Goal: Task Accomplishment & Management: Use online tool/utility

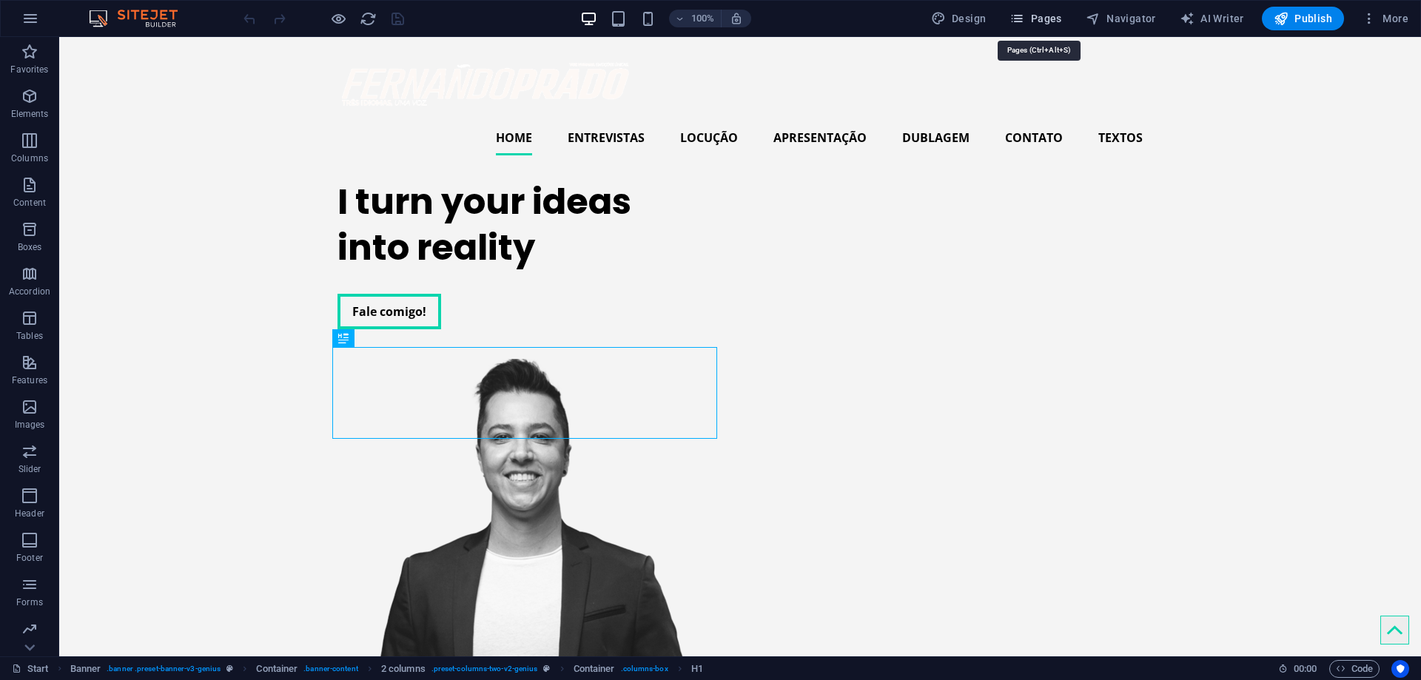
click at [1042, 24] on span "Pages" at bounding box center [1035, 18] width 52 height 15
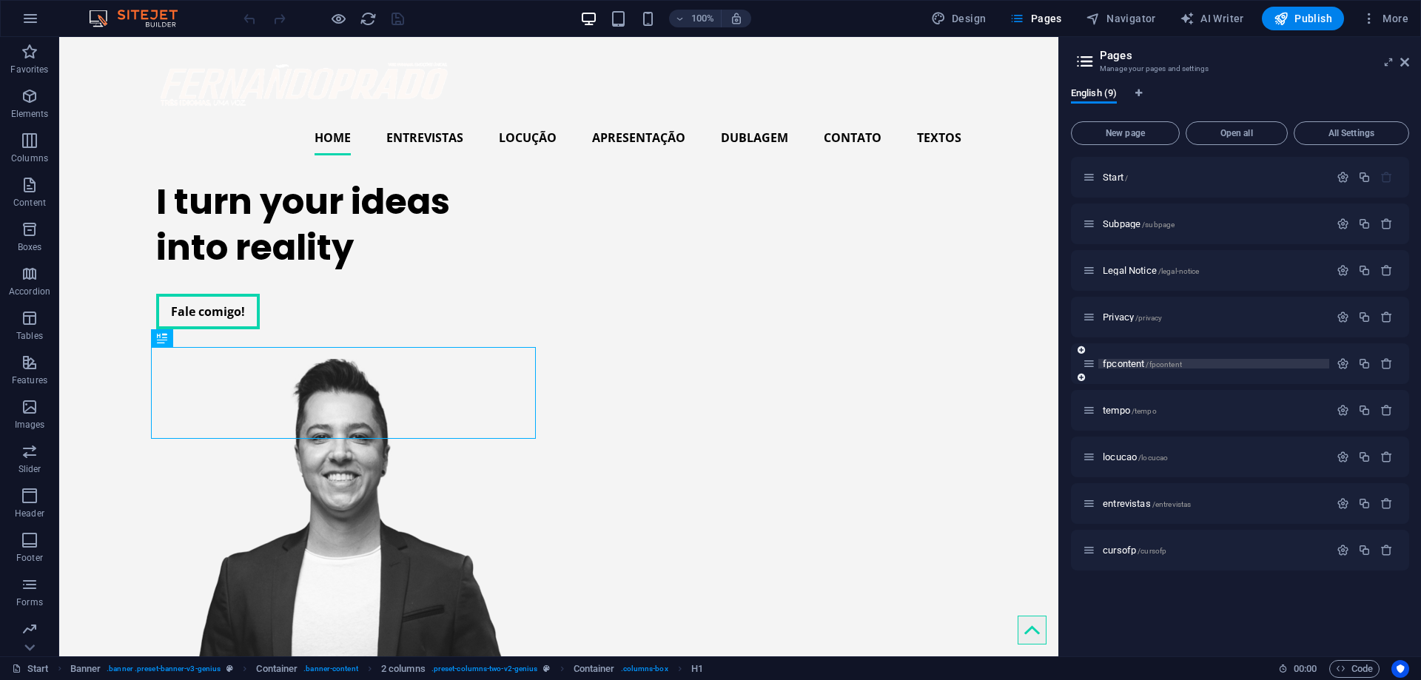
click at [1133, 360] on span "fpcontent /fpcontent" at bounding box center [1141, 363] width 79 height 11
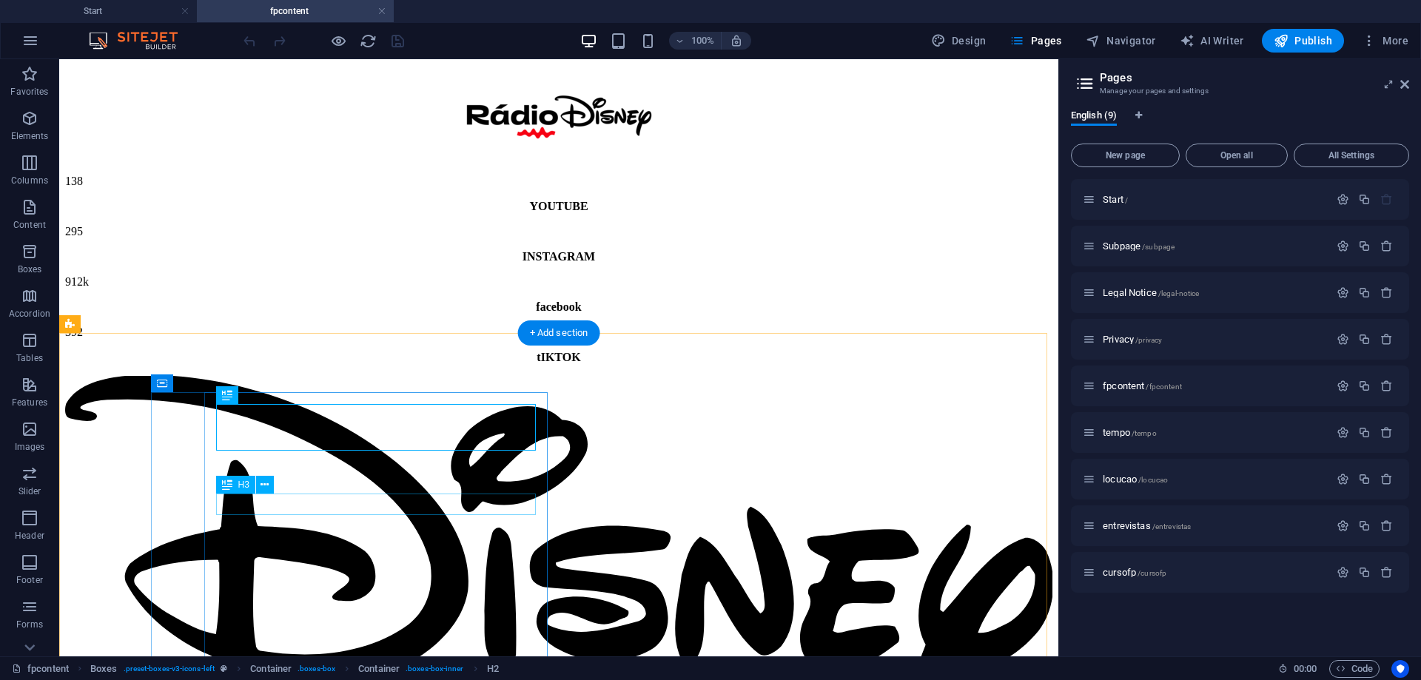
scroll to position [124, 0]
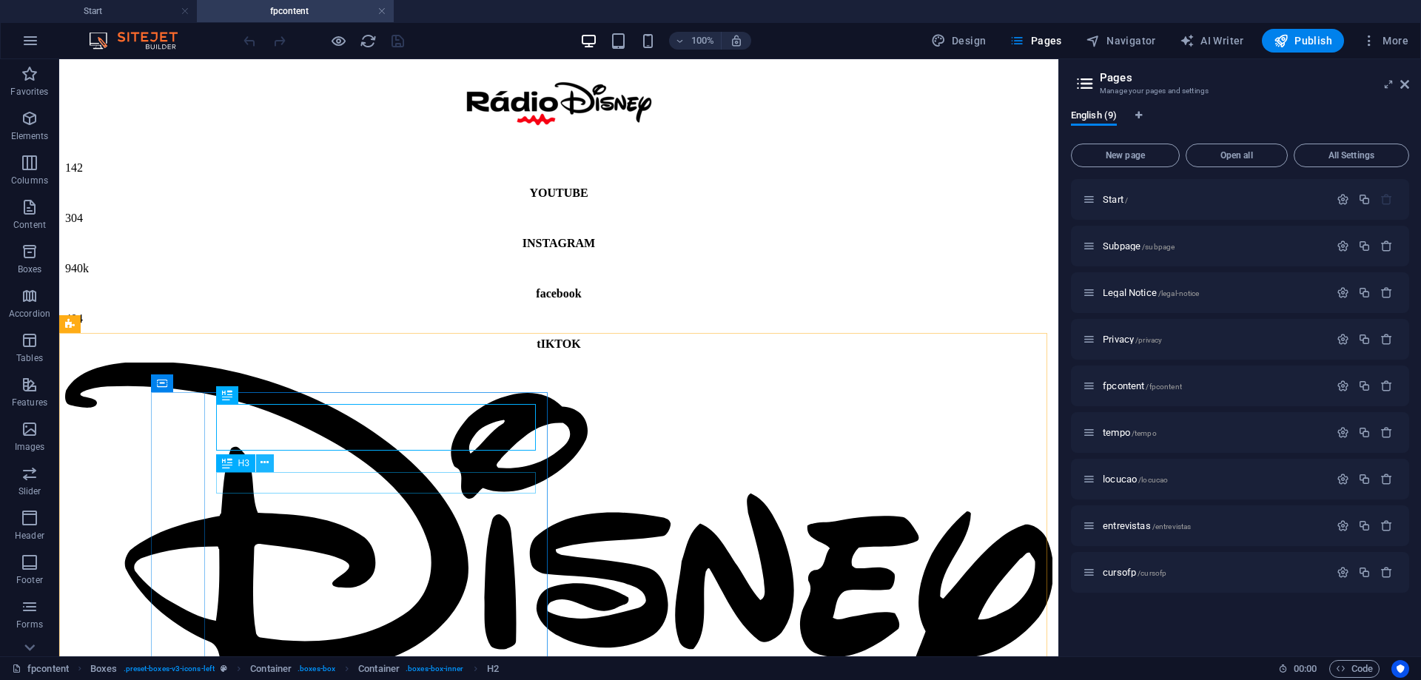
click at [266, 468] on icon at bounding box center [264, 463] width 8 height 16
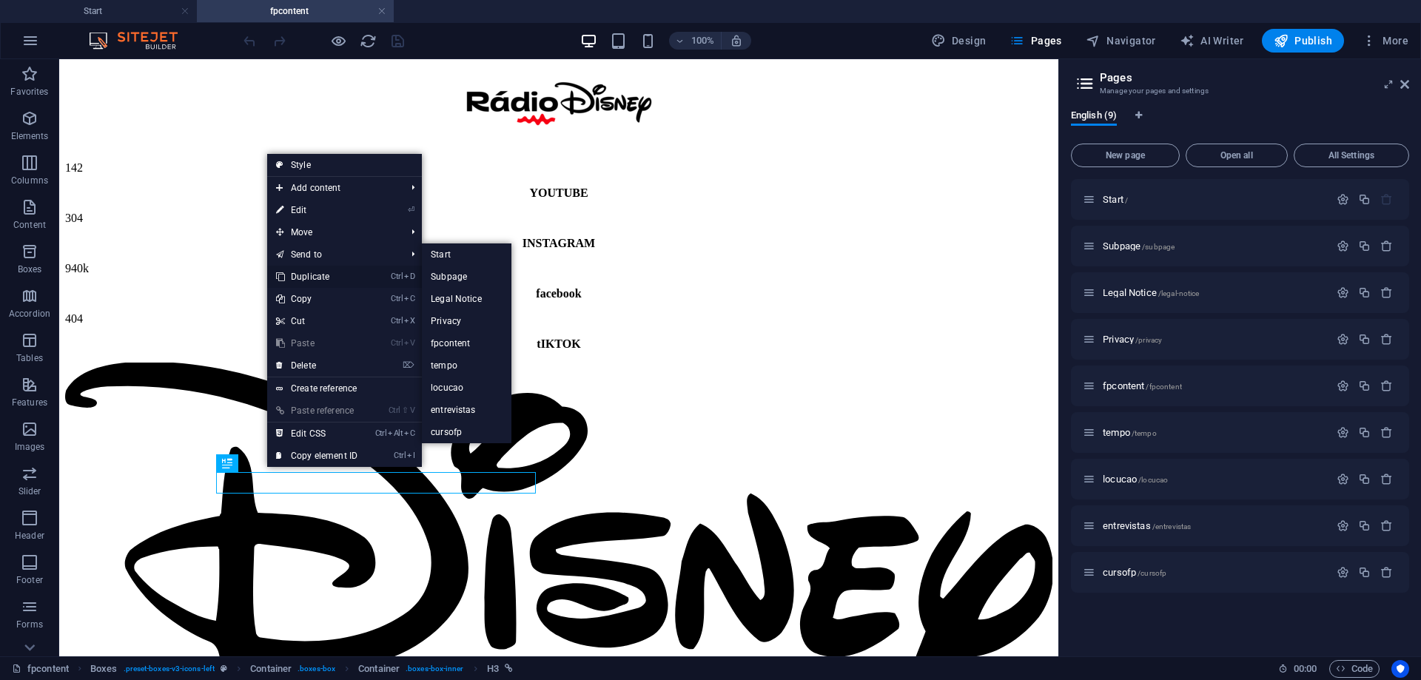
click at [363, 269] on link "Ctrl D Duplicate" at bounding box center [316, 277] width 99 height 22
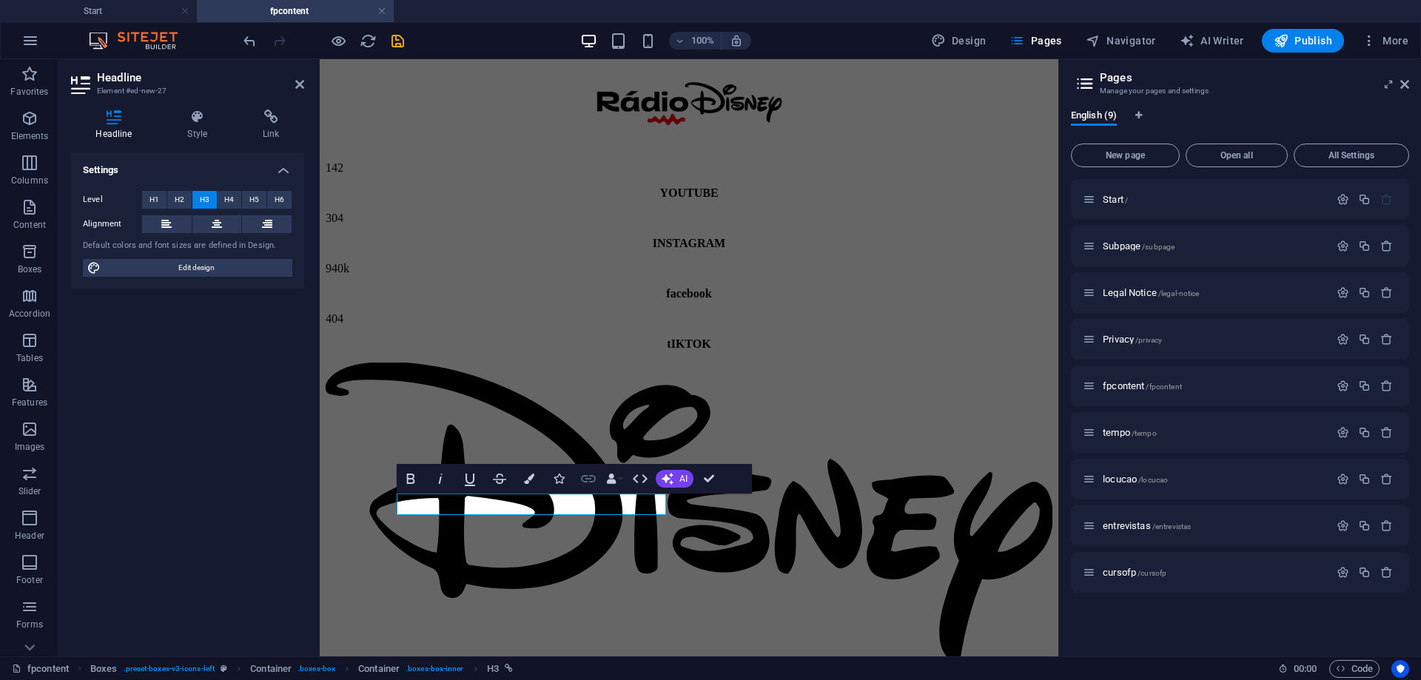
click at [590, 470] on button "Link" at bounding box center [588, 479] width 28 height 30
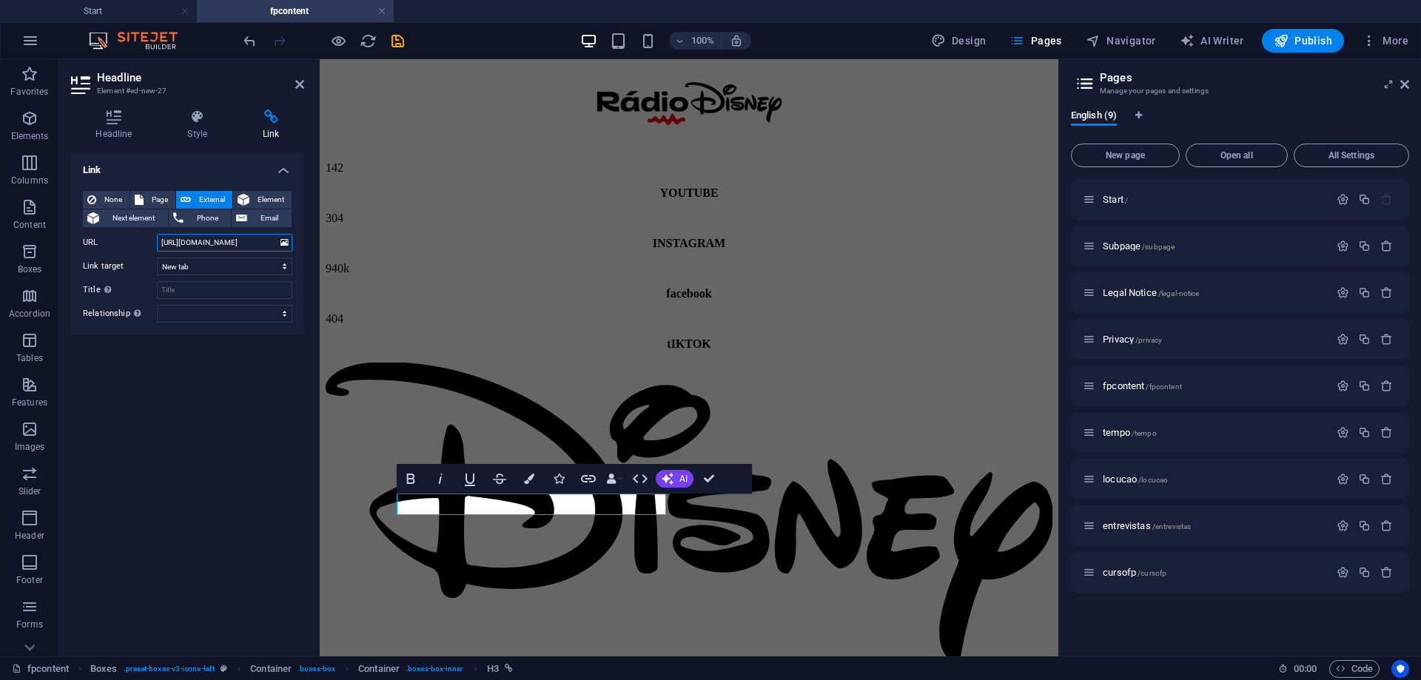
click at [209, 237] on input "[URL][DOMAIN_NAME]" at bounding box center [224, 243] width 135 height 18
type input "[URL][DOMAIN_NAME]"
drag, startPoint x: 229, startPoint y: 399, endPoint x: 400, endPoint y: 316, distance: 189.9
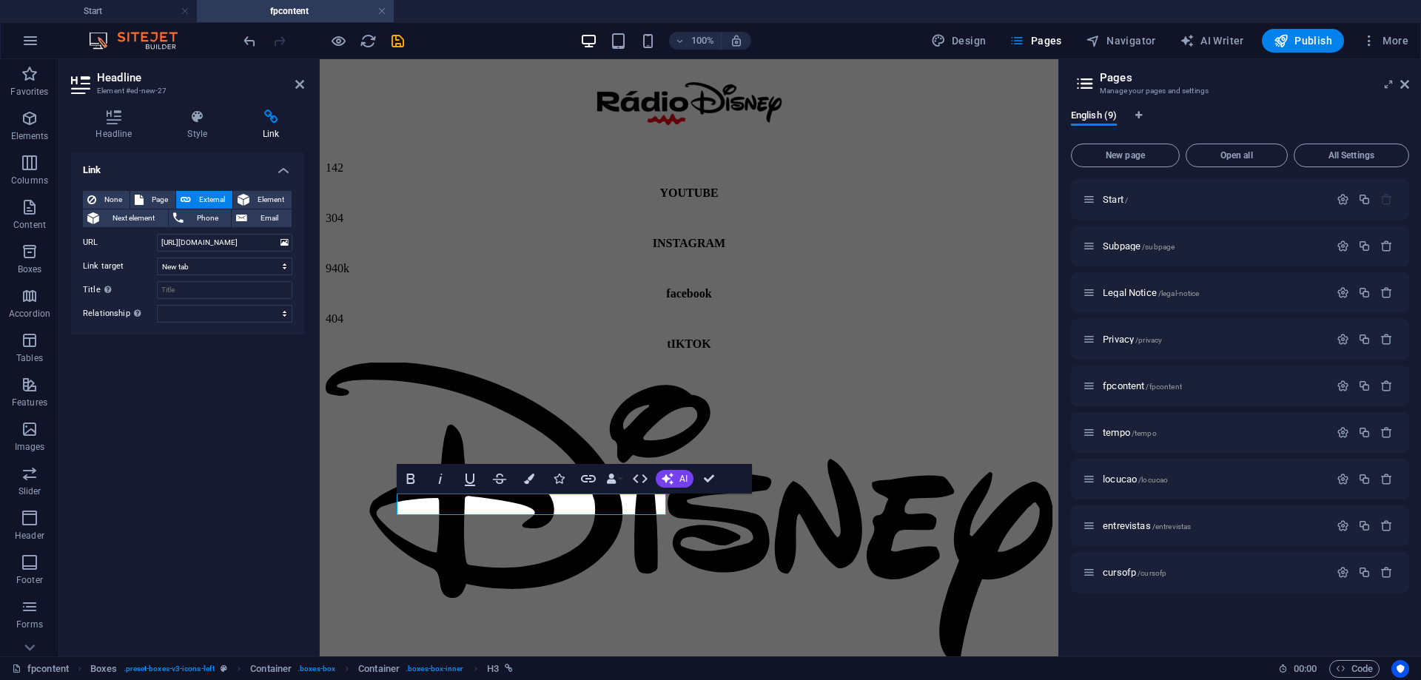
click at [235, 394] on div "Link None Page External Element Next element Phone Email Page Start Subpage Leg…" at bounding box center [187, 398] width 233 height 492
drag, startPoint x: 686, startPoint y: 365, endPoint x: 1051, endPoint y: 203, distance: 399.4
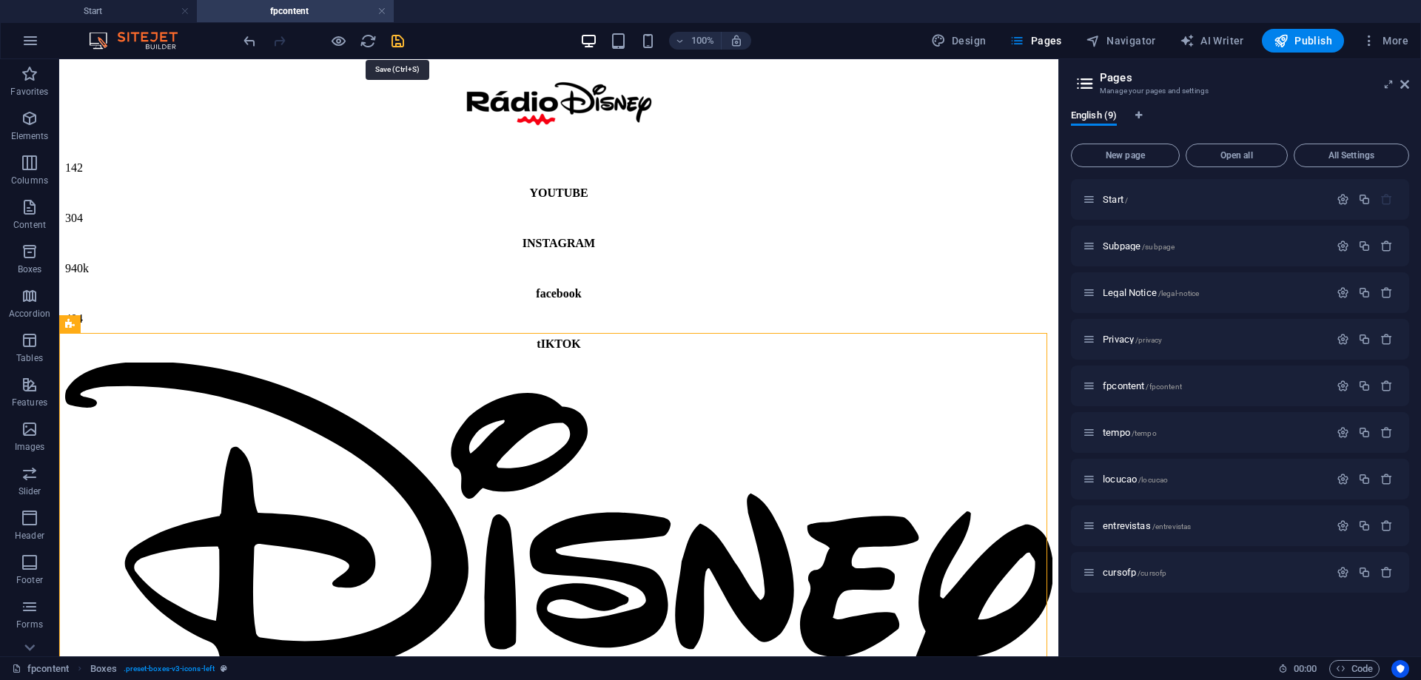
click at [392, 37] on icon "save" at bounding box center [397, 41] width 17 height 17
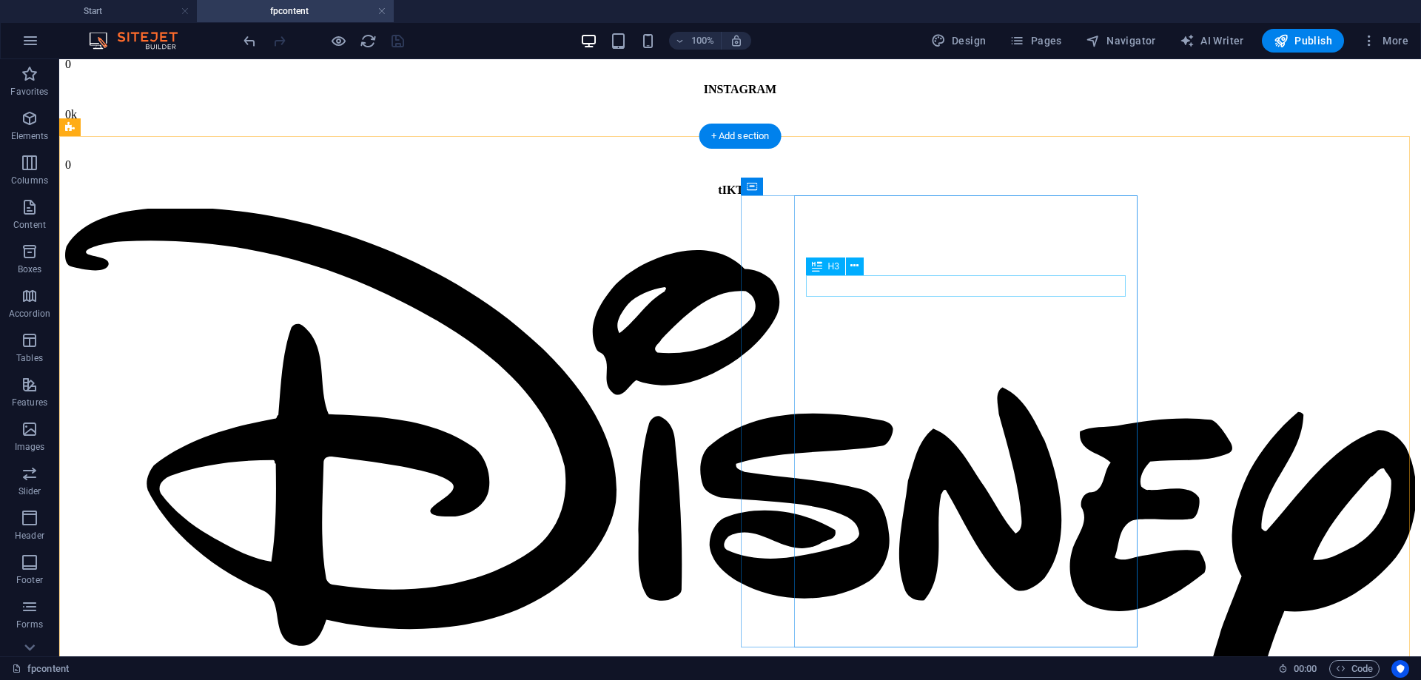
scroll to position [320, 0]
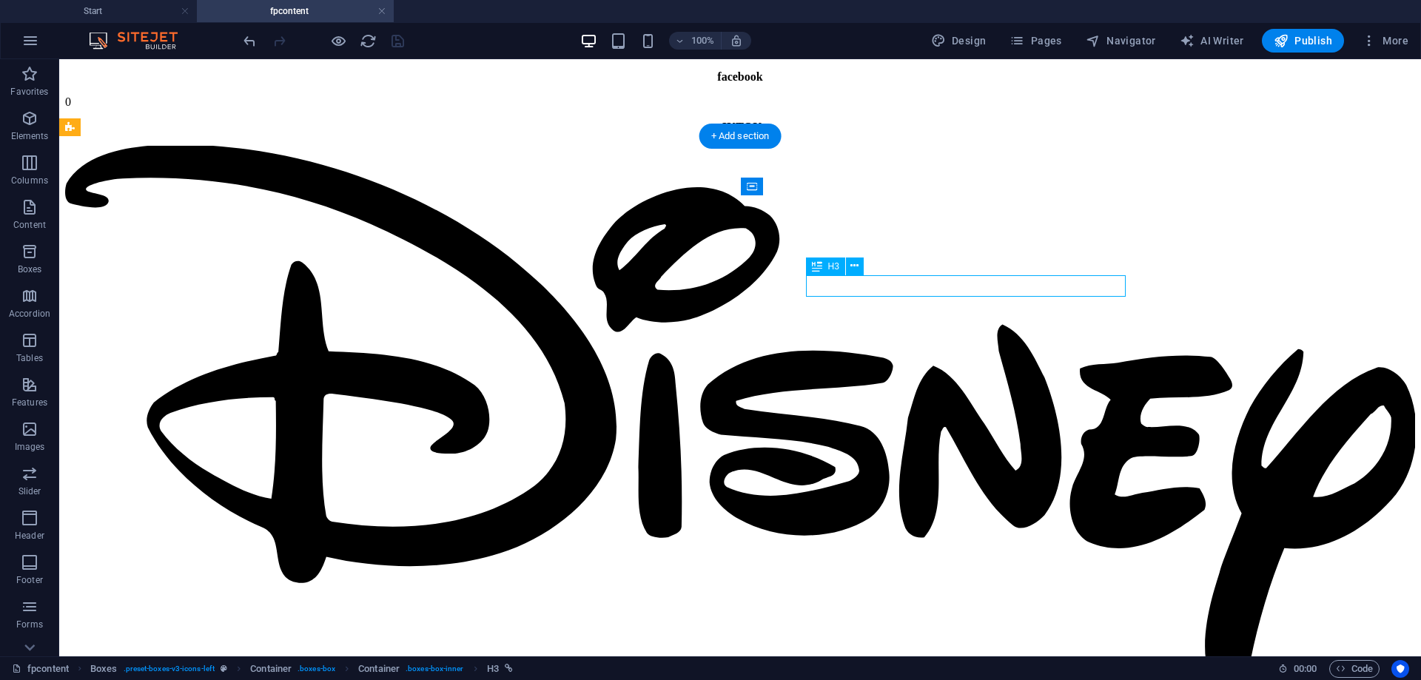
scroll to position [370, 0]
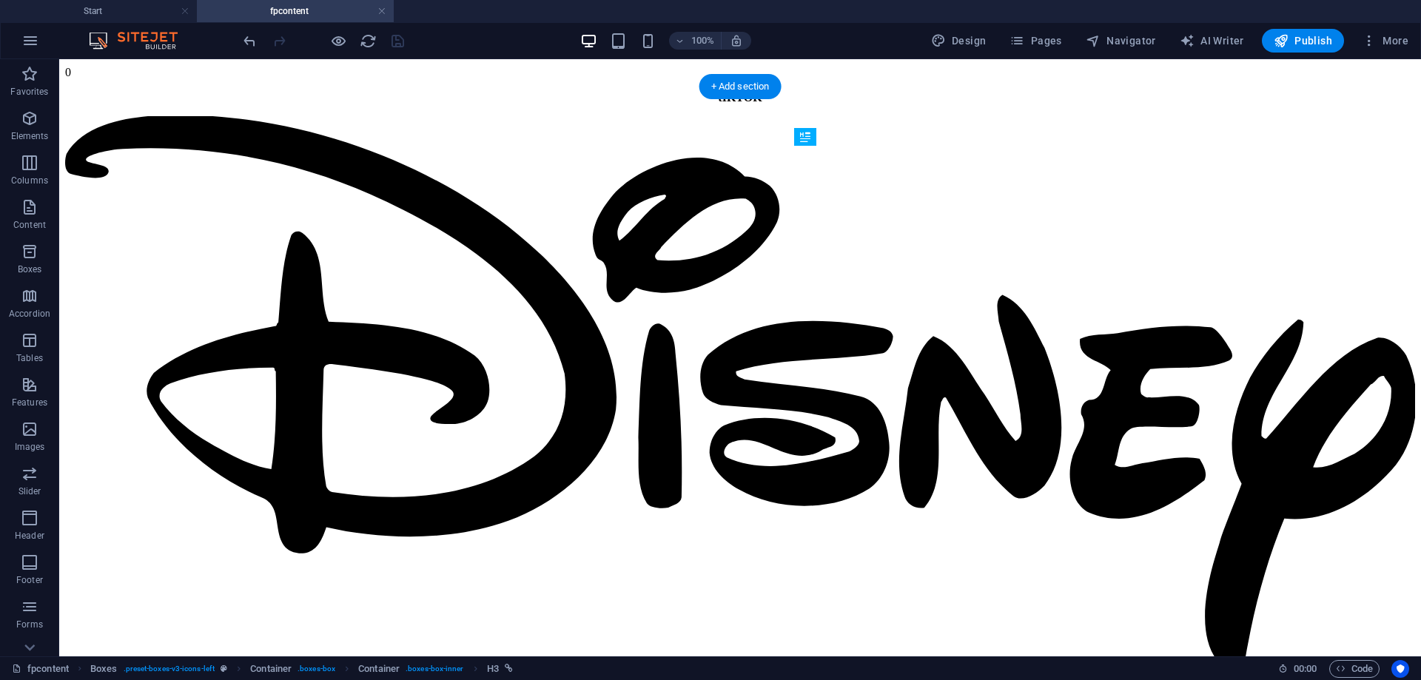
drag, startPoint x: 892, startPoint y: 304, endPoint x: 840, endPoint y: 237, distance: 84.9
click at [1296, 33] on button "Publish" at bounding box center [1302, 41] width 82 height 24
